Goal: Information Seeking & Learning: Learn about a topic

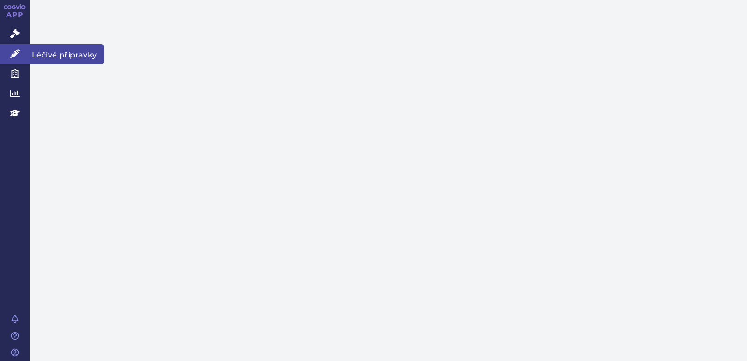
click at [11, 49] on icon at bounding box center [14, 53] width 9 height 9
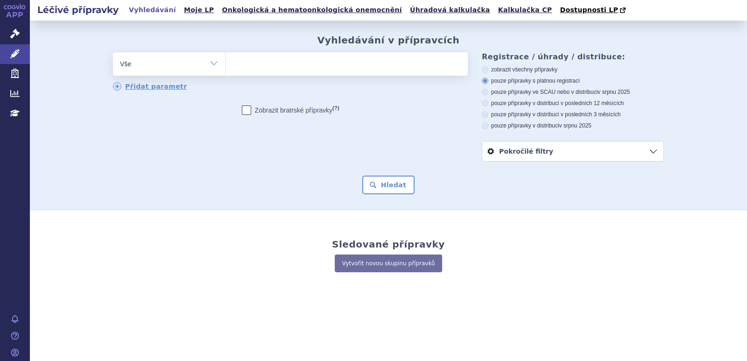
click at [510, 156] on link "Pokročilé filtry" at bounding box center [572, 151] width 181 height 20
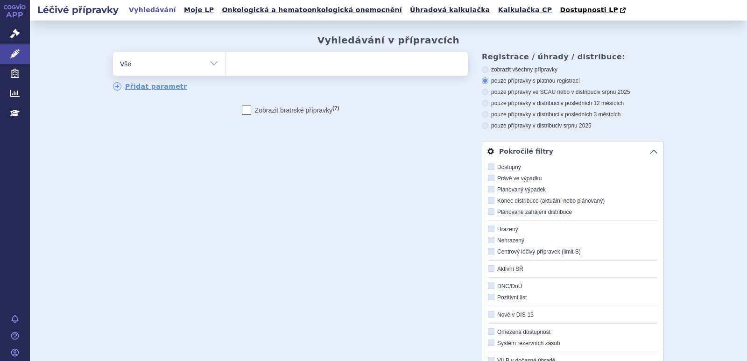
click at [201, 66] on select "Vše Přípravek/SUKL kód MAH VPOIS ATC/Aktivní látka Léková forma Síla" at bounding box center [169, 62] width 112 height 21
drag, startPoint x: 352, startPoint y: 175, endPoint x: 341, endPoint y: 165, distance: 14.6
click at [352, 175] on div "odstranit Vše Přípravek/SUKL kód MAH VPOIS ATC/Aktivní látka" at bounding box center [388, 263] width 551 height 422
click at [9, 35] on link "Správní řízení" at bounding box center [15, 34] width 30 height 20
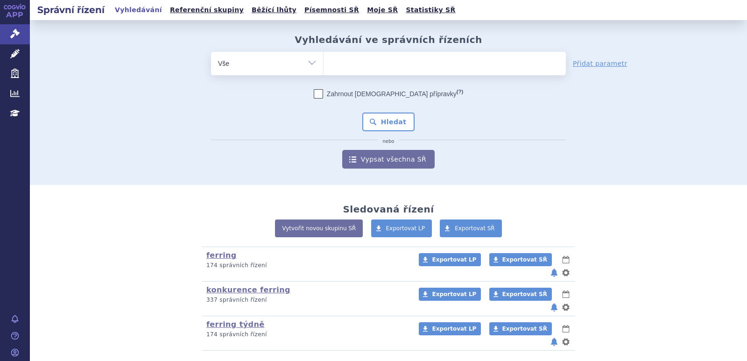
click at [300, 60] on select "Vše Spisová značka Typ SŘ Přípravek/SUKL kód Účastník/Držitel" at bounding box center [267, 62] width 112 height 21
click at [147, 108] on div "odstranit Vše Spisová značka Typ SŘ" at bounding box center [388, 110] width 551 height 117
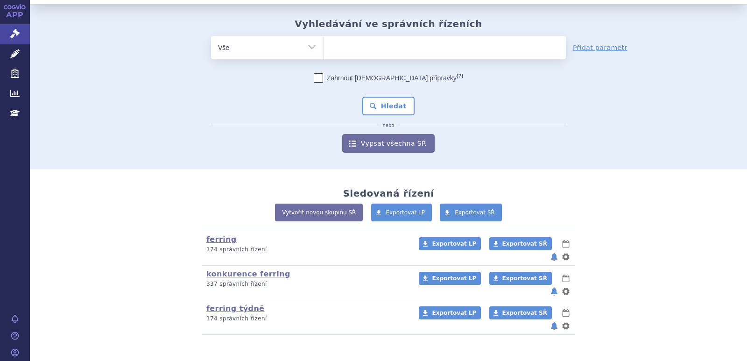
scroll to position [21, 0]
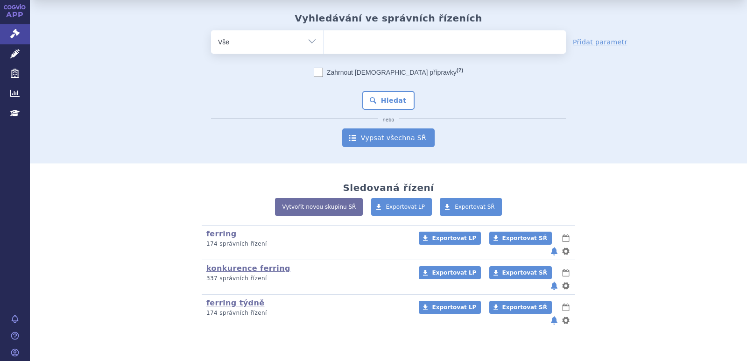
click at [404, 132] on link "Vypsat všechna SŘ" at bounding box center [388, 137] width 92 height 19
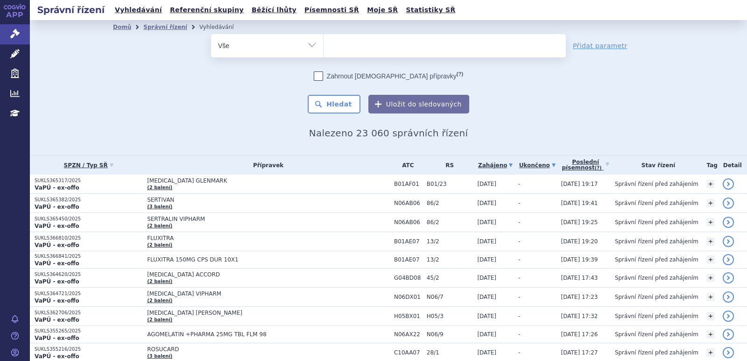
click at [540, 168] on link "Ukončeno" at bounding box center [537, 165] width 38 height 13
click at [556, 163] on link "Ukončeno" at bounding box center [537, 165] width 38 height 13
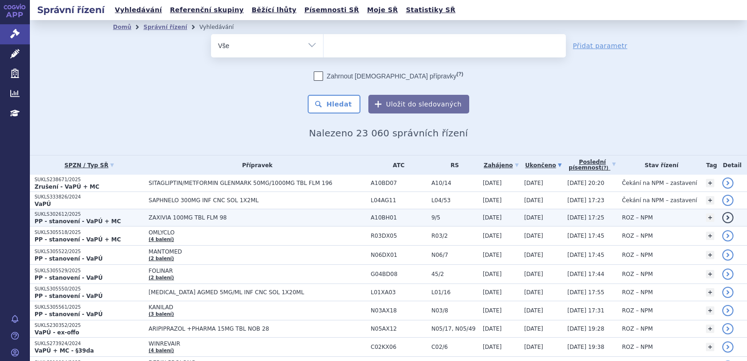
drag, startPoint x: 70, startPoint y: 219, endPoint x: 55, endPoint y: 217, distance: 15.1
click at [55, 218] on strong "PP - stanovení - VaPÚ + MC" at bounding box center [78, 221] width 86 height 7
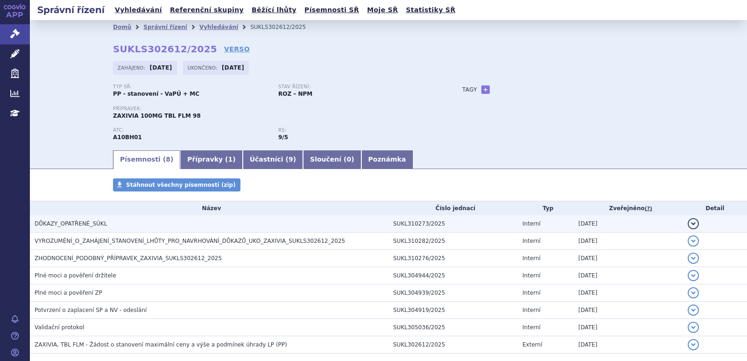
click at [185, 224] on h3 "DŮKAZY_OPATŘENÉ_SÚKL" at bounding box center [212, 223] width 354 height 9
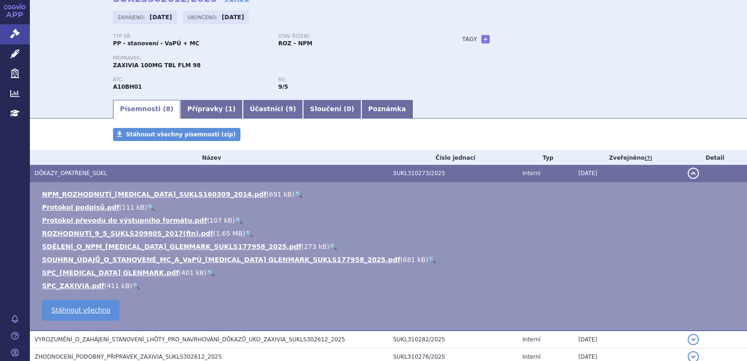
scroll to position [93, 0]
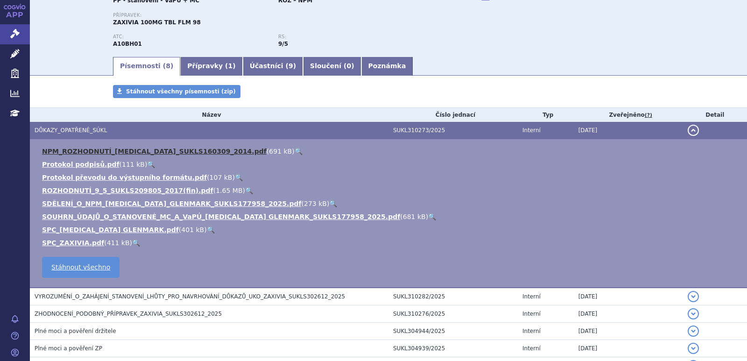
click at [69, 154] on link "NPM_ROZHODNUTÍ_[MEDICAL_DATA]_SUKLS160309_2014.pdf" at bounding box center [154, 150] width 224 height 7
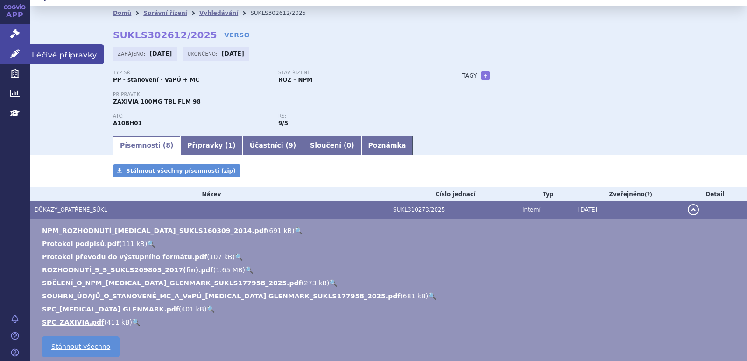
scroll to position [0, 0]
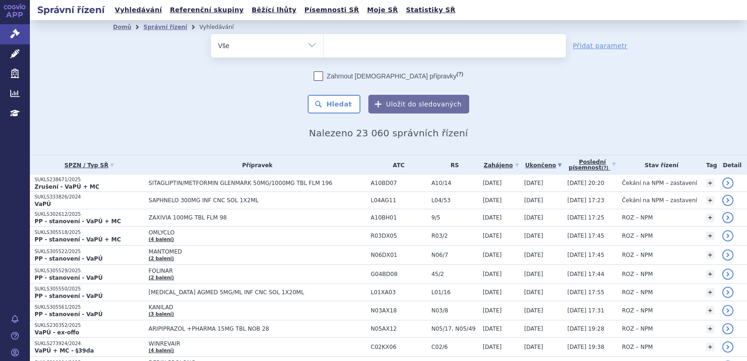
click at [307, 43] on select "Vše Spisová značka Typ SŘ Přípravek/SUKL kód Účastník/Držitel" at bounding box center [267, 44] width 112 height 21
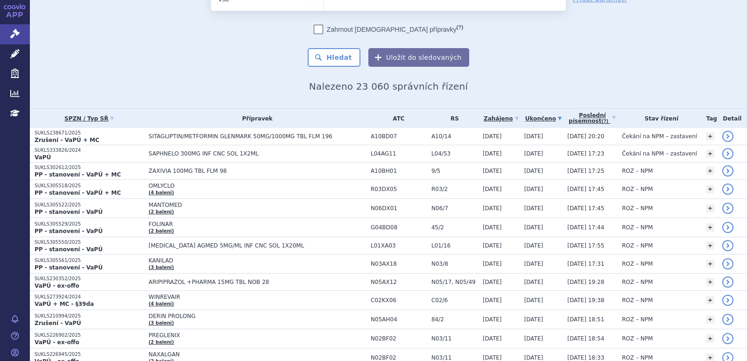
click at [162, 53] on div "odstranit Vše Spisová značka Typ SŘ" at bounding box center [388, 26] width 551 height 79
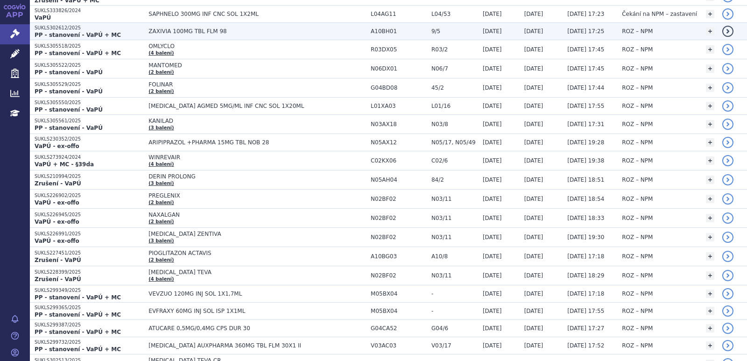
scroll to position [187, 0]
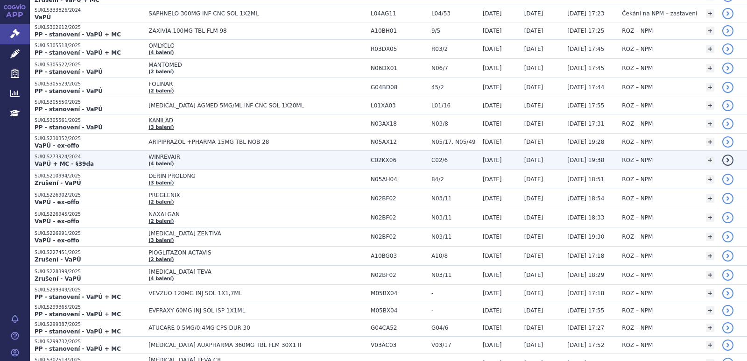
click at [181, 155] on span "WINREVAIR" at bounding box center [256, 157] width 217 height 7
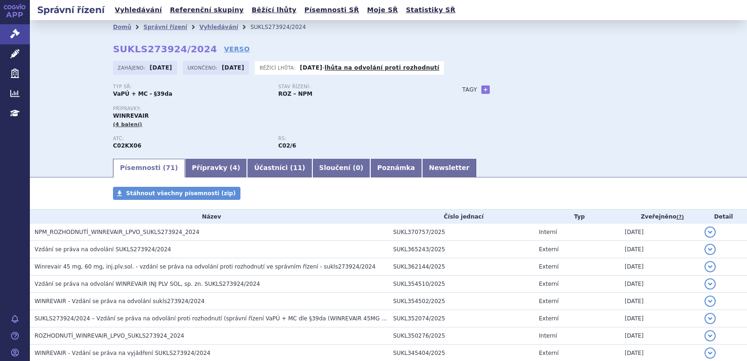
scroll to position [27, 0]
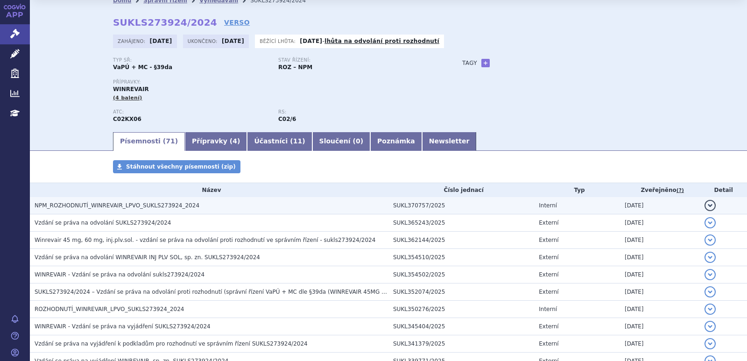
click at [704, 200] on button "detail" at bounding box center [709, 205] width 11 height 11
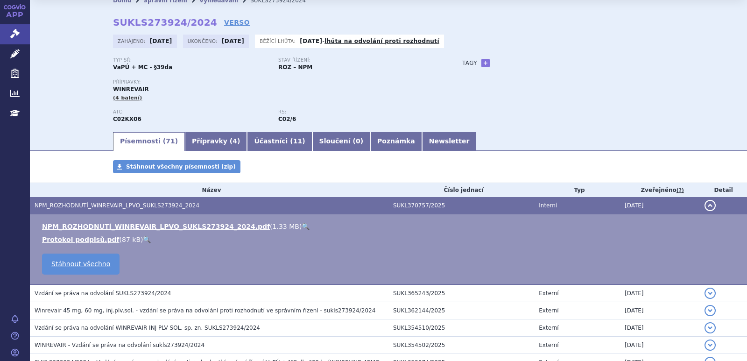
scroll to position [47, 0]
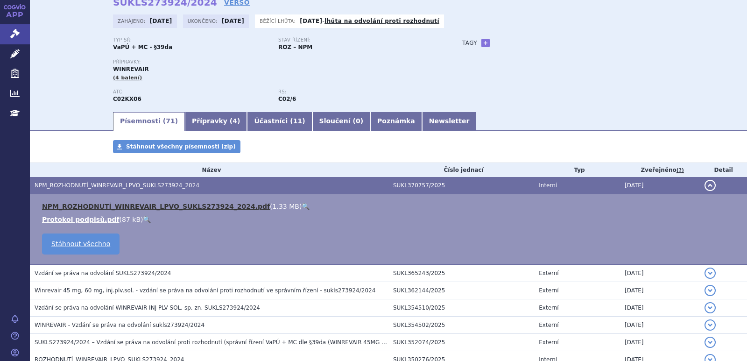
click at [188, 207] on link "NPM_ROZHODNUTÍ_WINREVAIR_LPVO_SUKLS273924_2024.pdf" at bounding box center [156, 206] width 228 height 7
